Goal: Task Accomplishment & Management: Manage account settings

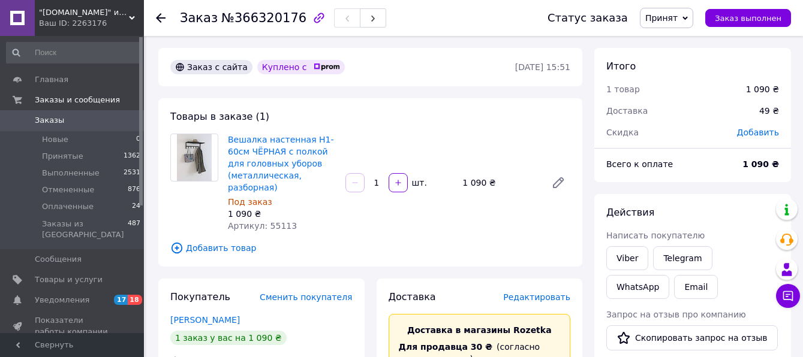
scroll to position [71, 0]
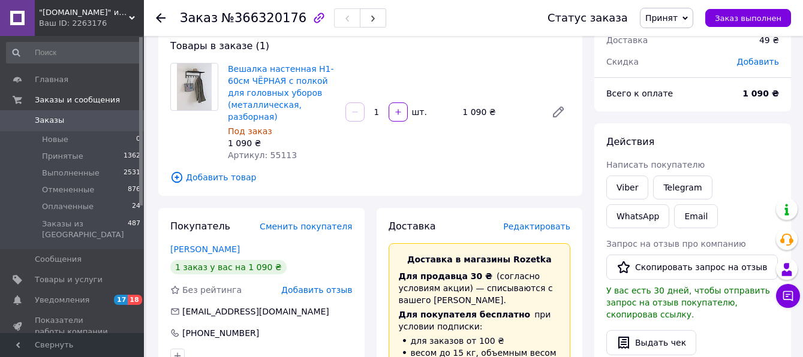
click at [55, 117] on span "Заказы" at bounding box center [49, 120] width 29 height 11
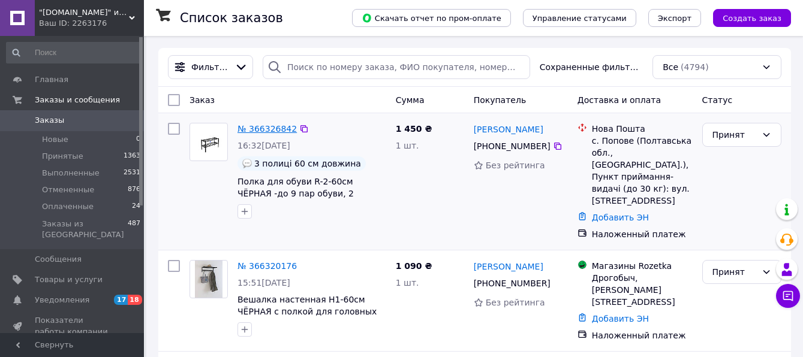
click at [279, 130] on link "№ 366326842" at bounding box center [266, 129] width 59 height 10
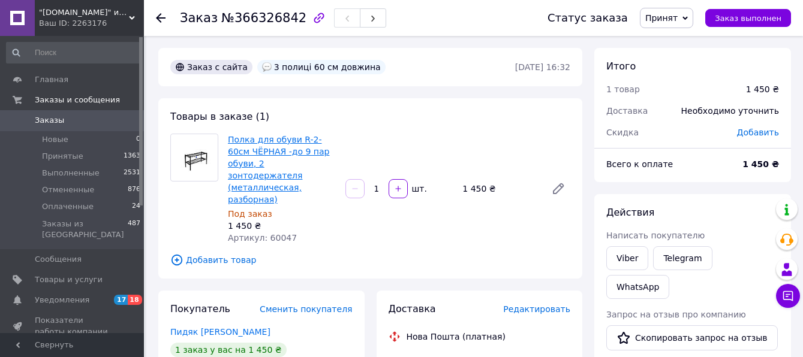
click at [247, 149] on link "Полка для обуви R-2-60см ЧЁРНАЯ -до 9 пар обуви, 2 зонтодержателя (металлическа…" at bounding box center [278, 170] width 101 height 70
click at [42, 118] on span "Заказы" at bounding box center [49, 120] width 29 height 11
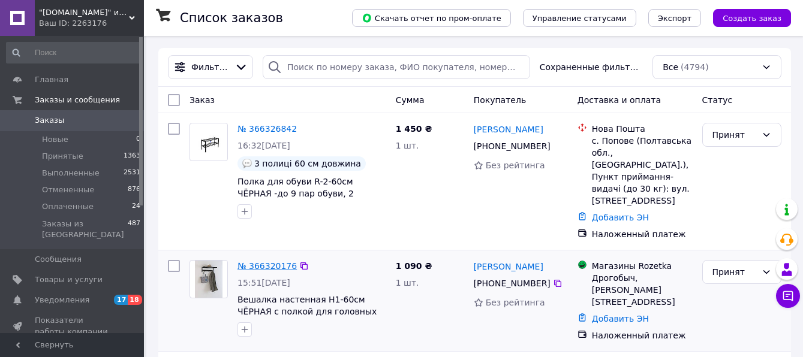
click at [265, 261] on link "№ 366320176" at bounding box center [266, 266] width 59 height 10
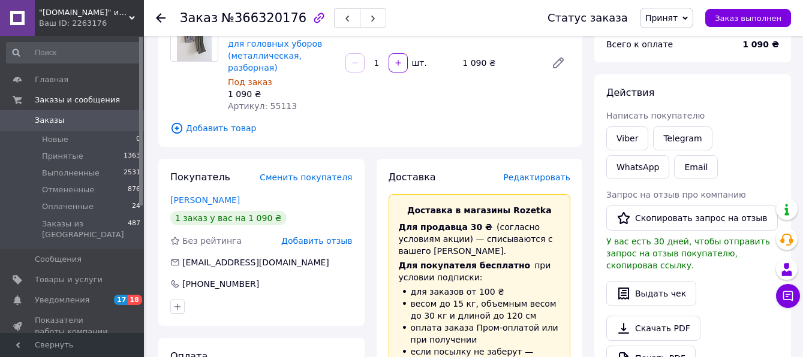
scroll to position [360, 0]
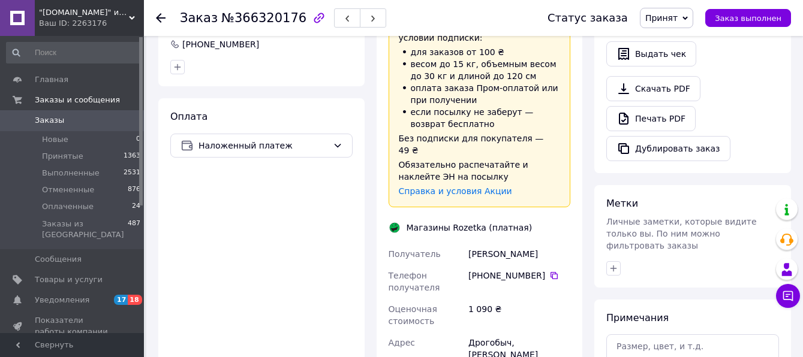
click at [46, 119] on span "Заказы" at bounding box center [49, 120] width 29 height 11
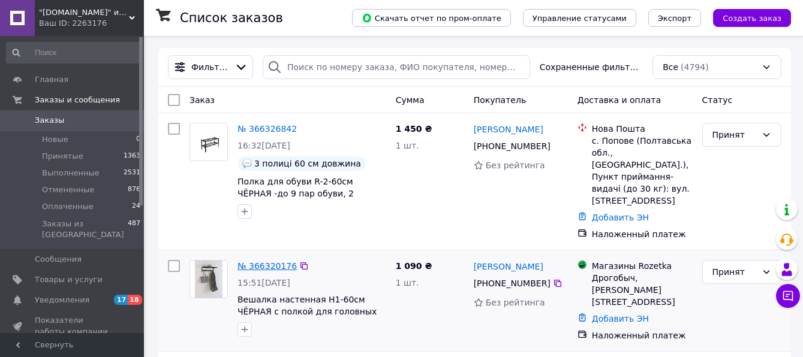
click at [266, 261] on link "№ 366320176" at bounding box center [266, 266] width 59 height 10
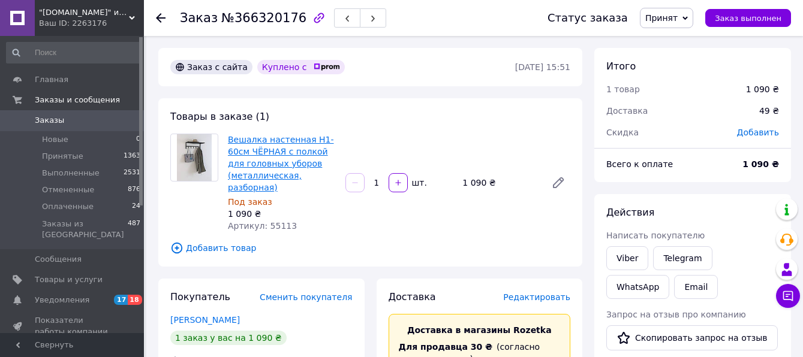
click at [260, 169] on link "Вешалка настенная Н1-60см ЧЁРНАЯ с полкой для головных уборов (металлическая, р…" at bounding box center [280, 164] width 105 height 58
click at [52, 122] on span "Заказы" at bounding box center [49, 120] width 29 height 11
